Goal: Information Seeking & Learning: Learn about a topic

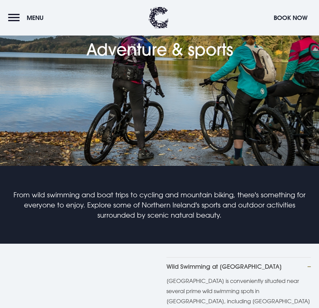
scroll to position [270, 0]
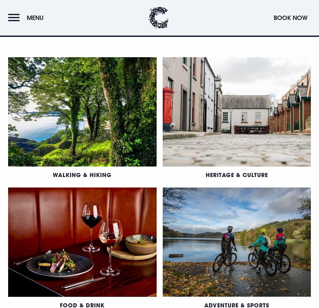
scroll to position [473, 0]
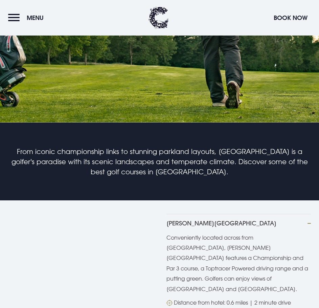
scroll to position [304, 0]
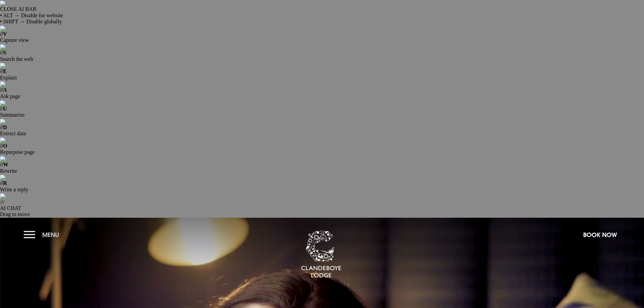
click at [26, 227] on button "Menu" at bounding box center [43, 234] width 39 height 15
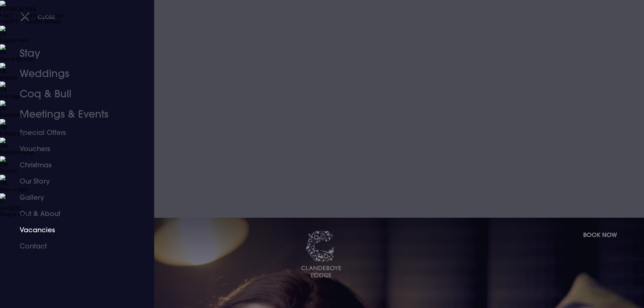
click at [43, 227] on link "Vacancies" at bounding box center [73, 230] width 107 height 16
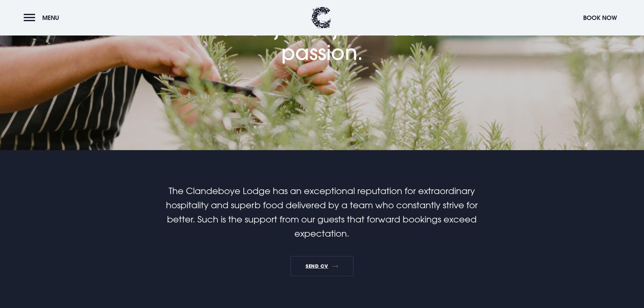
scroll to position [304, 0]
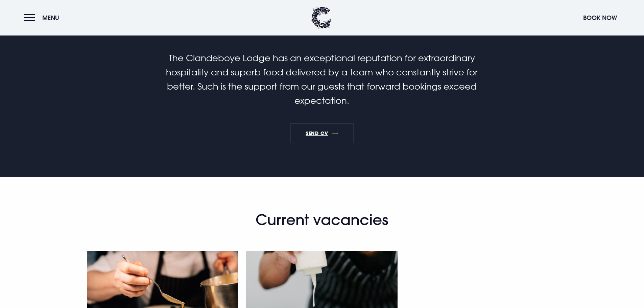
scroll to position [541, 0]
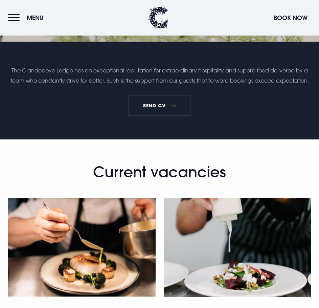
scroll to position [372, 0]
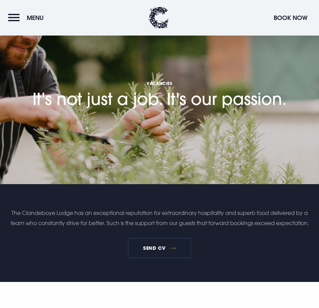
scroll to position [203, 0]
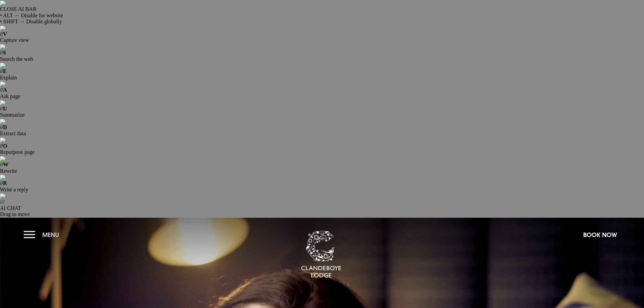
click at [24, 227] on button "Menu" at bounding box center [43, 234] width 39 height 15
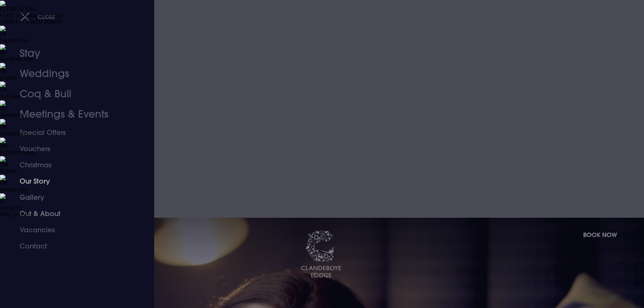
drag, startPoint x: 30, startPoint y: 214, endPoint x: 34, endPoint y: 213, distance: 3.6
click at [30, 214] on link "Out & About" at bounding box center [73, 213] width 107 height 16
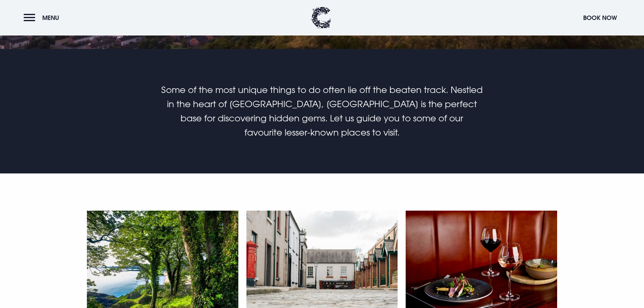
scroll to position [439, 0]
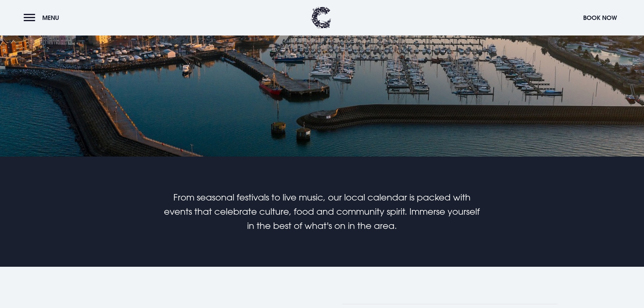
scroll to position [338, 0]
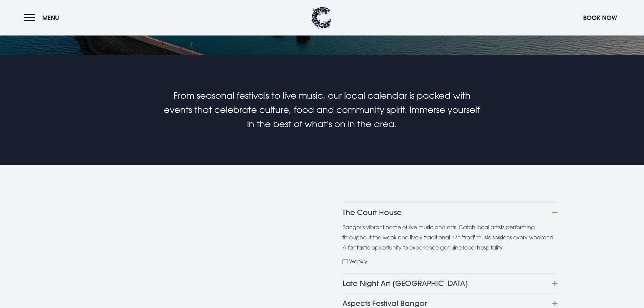
scroll to position [439, 0]
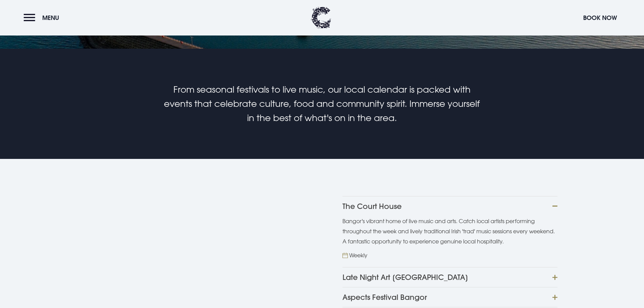
drag, startPoint x: 396, startPoint y: 114, endPoint x: 540, endPoint y: 117, distance: 144.3
copy p "Autumn Wreath Workshop in [GEOGRAPHIC_DATA]"
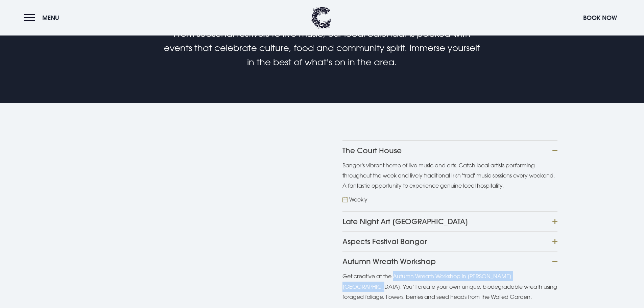
scroll to position [507, 0]
